Goal: Task Accomplishment & Management: Manage account settings

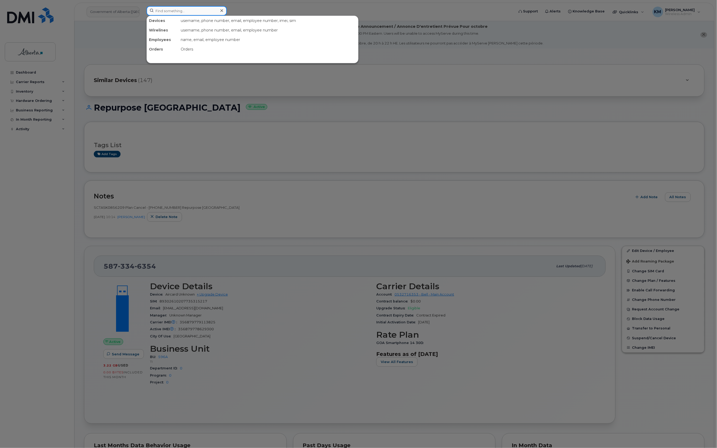
click at [174, 13] on input at bounding box center [186, 11] width 80 height 10
type input "5873350844"
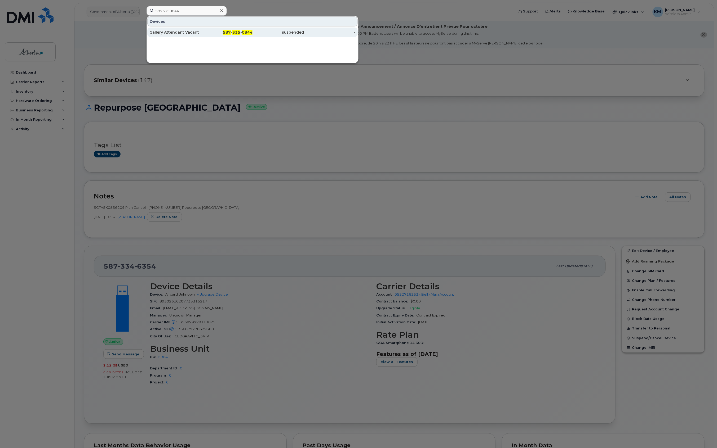
click at [185, 34] on div "Gallery Attendant Vacant" at bounding box center [175, 32] width 52 height 5
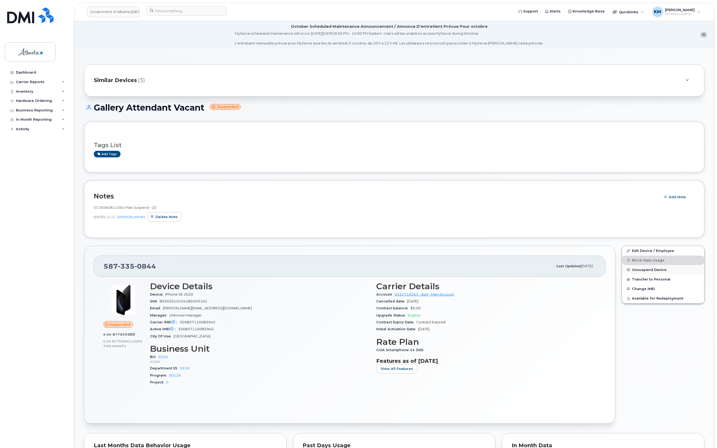
click at [657, 270] on span "Unsuspend Device" at bounding box center [649, 270] width 35 height 4
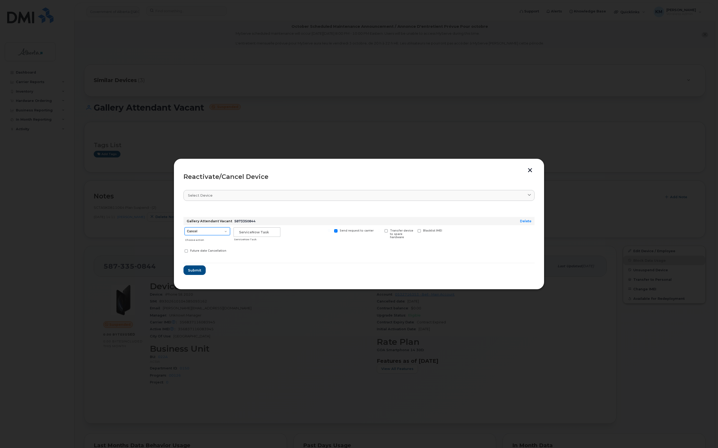
click at [222, 232] on select "Cancel Suspend - Extend Suspension Reactivate" at bounding box center [208, 231] width 46 height 8
select select "[object Object]"
click at [185, 227] on select "Cancel Suspend - Extend Suspension Reactivate" at bounding box center [208, 231] width 46 height 8
click at [260, 233] on input "text" at bounding box center [257, 232] width 47 height 10
type input "SCTASK0862532"
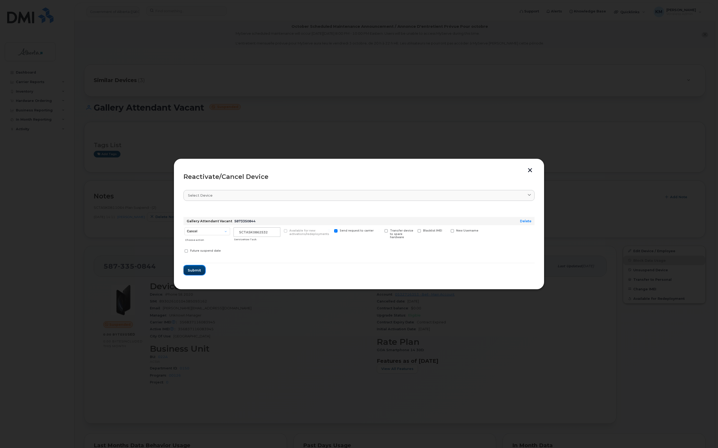
click at [197, 269] on span "Submit" at bounding box center [194, 270] width 13 height 5
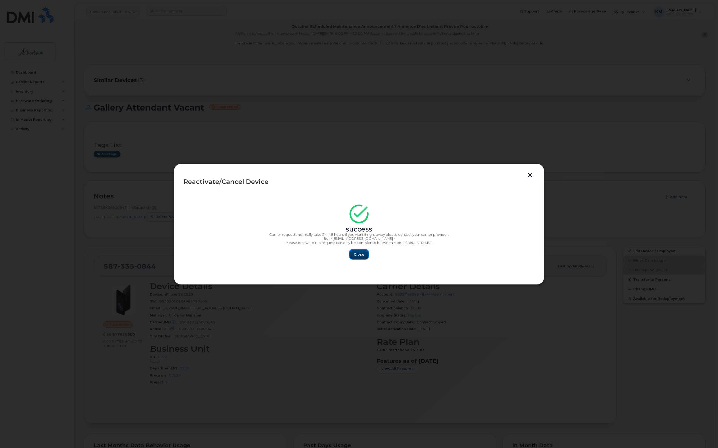
click at [359, 256] on span "Close" at bounding box center [359, 254] width 11 height 5
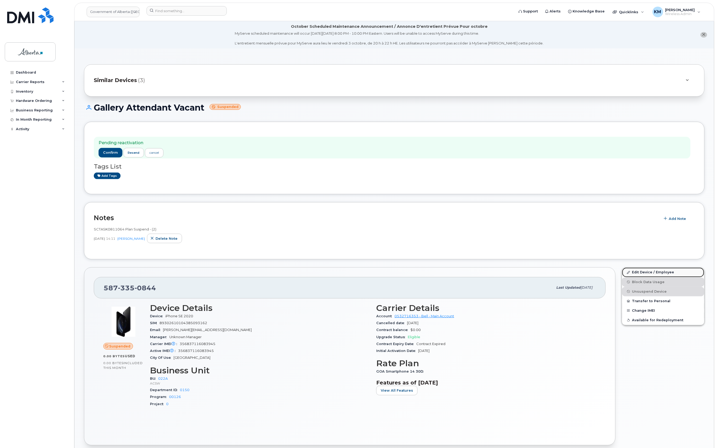
click at [670, 273] on link "Edit Device / Employee" at bounding box center [663, 273] width 82 height 10
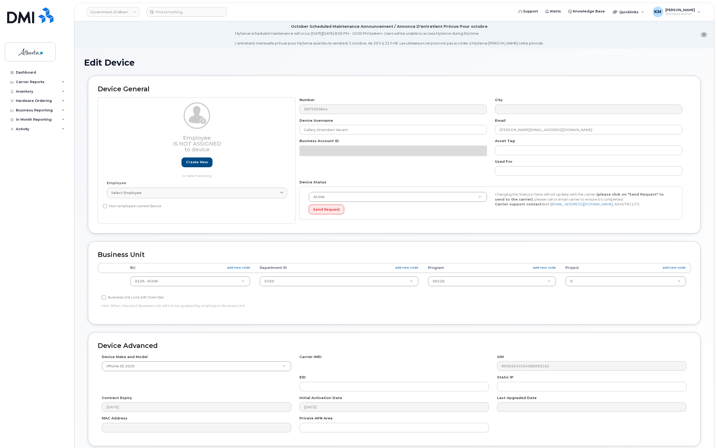
select select "4749739"
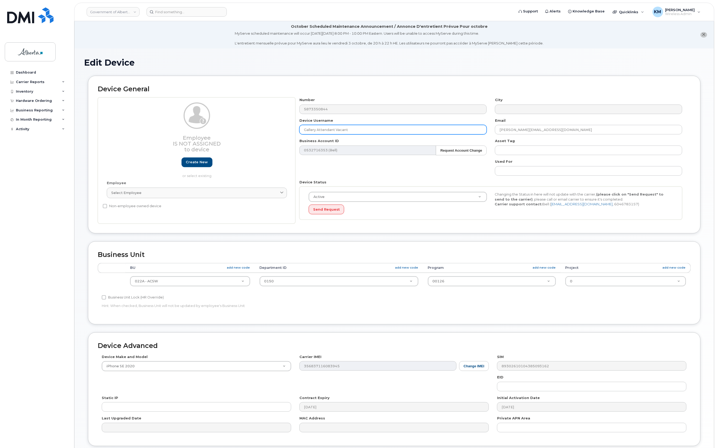
drag, startPoint x: 352, startPoint y: 128, endPoint x: 301, endPoint y: 135, distance: 50.8
click at [301, 135] on div "Number 5873350844 City Device Username Gallery Attendant Vacant Email chihiro.i…" at bounding box center [490, 160] width 391 height 126
paste input "[PERSON_NAME]"
type input "[PERSON_NAME]"
drag, startPoint x: 552, startPoint y: 131, endPoint x: 485, endPoint y: 134, distance: 67.3
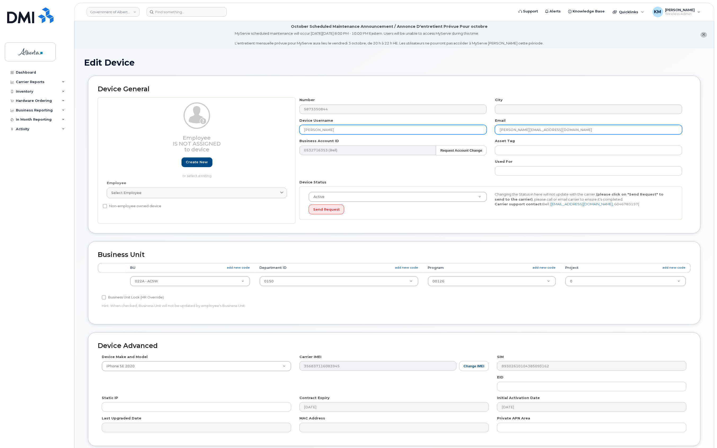
click at [485, 134] on div "Number 5873350844 City Device Username Sherisse Burke Email chihiro.iwamoto@gov…" at bounding box center [490, 160] width 391 height 126
paste input "Sherisse.Burke"
click at [507, 132] on input "[PERSON_NAME][EMAIL_ADDRESS][PERSON_NAME][DOMAIN_NAME]" at bounding box center [588, 130] width 187 height 10
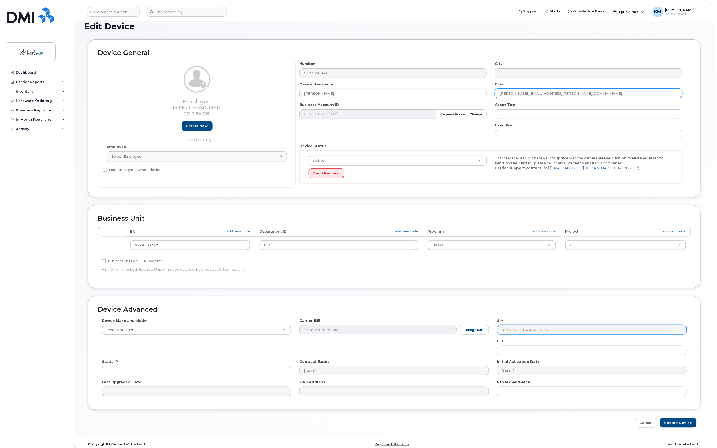
scroll to position [44, 0]
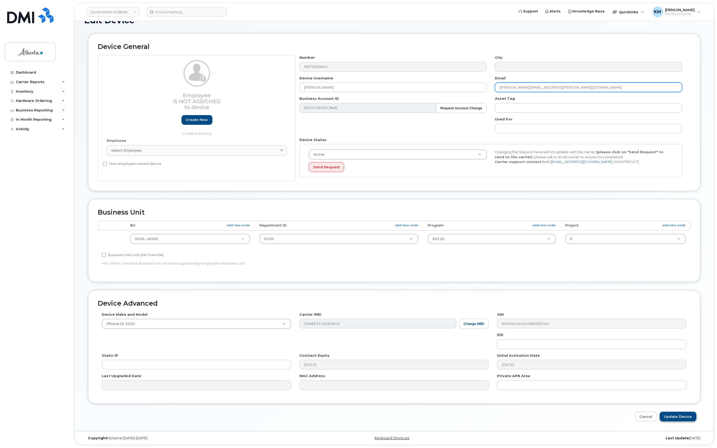
type input "[PERSON_NAME][EMAIL_ADDRESS][PERSON_NAME][DOMAIN_NAME]"
click at [679, 413] on input "Update Device" at bounding box center [677, 417] width 37 height 10
type input "Saving..."
